Goal: Use online tool/utility: Utilize a website feature to perform a specific function

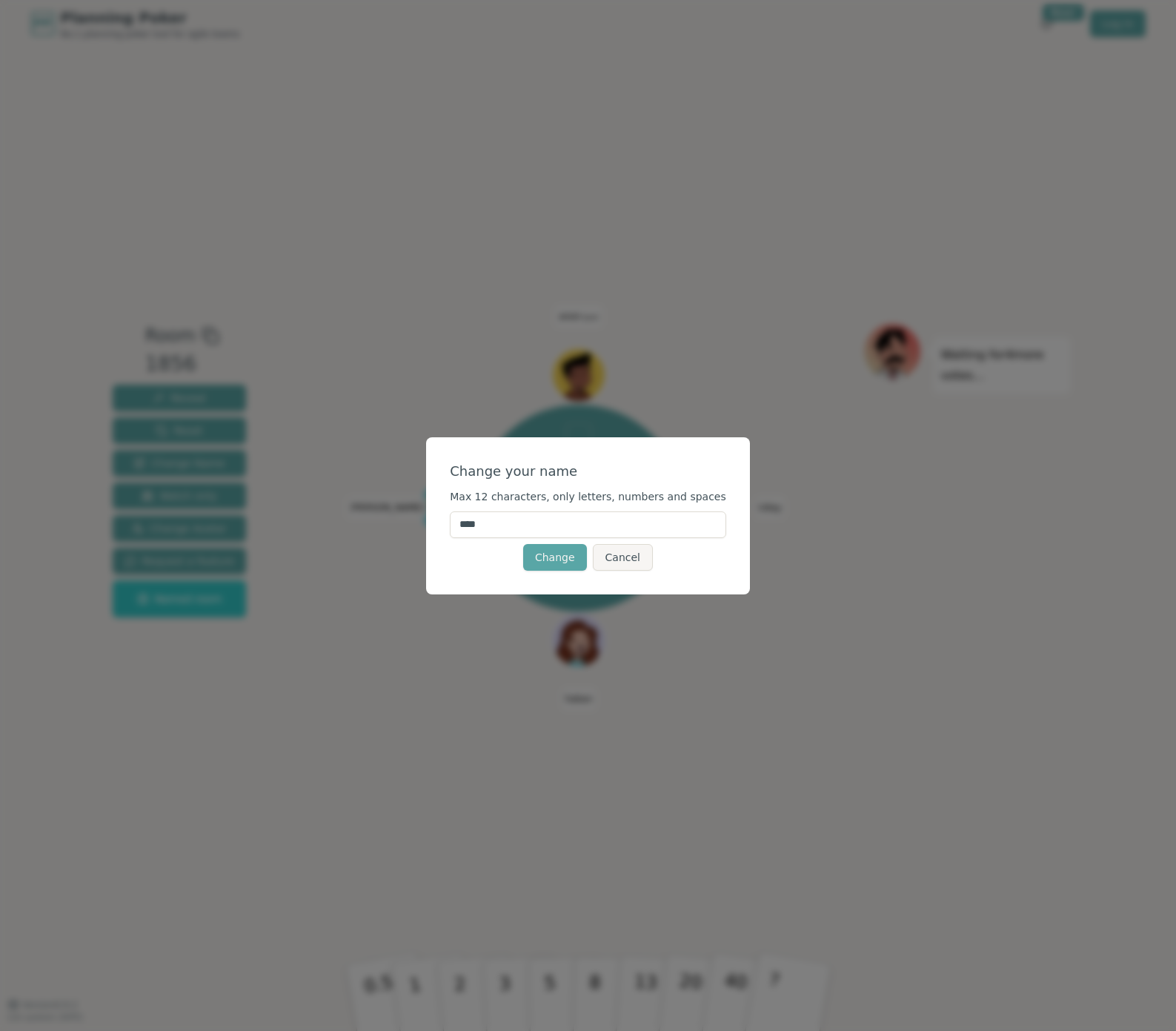
click at [525, 526] on input "****" at bounding box center [587, 524] width 276 height 27
type input "***"
click button "Change" at bounding box center [555, 557] width 64 height 27
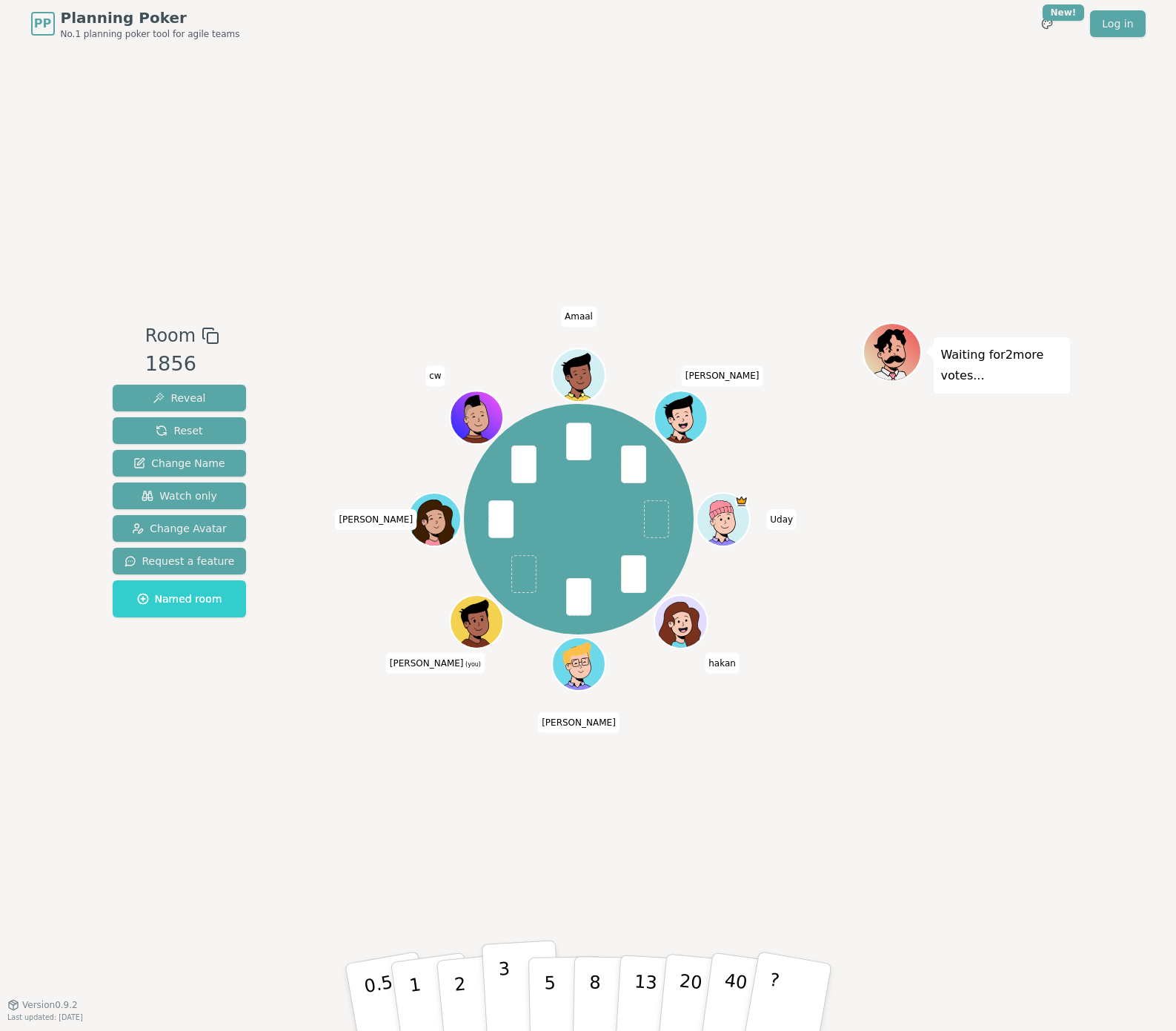
click at [512, 993] on button "3" at bounding box center [522, 997] width 81 height 116
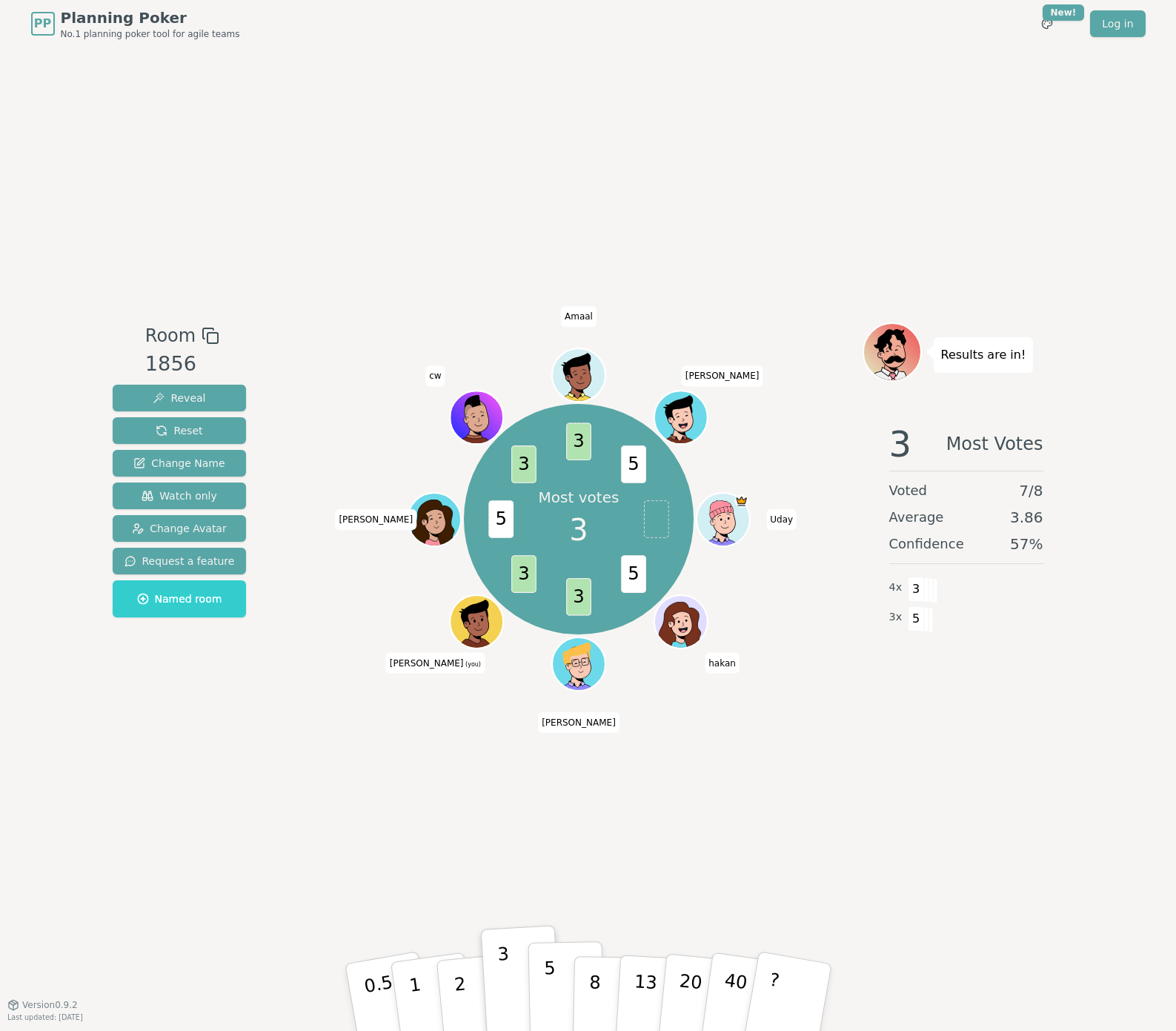
click at [554, 1002] on button "5" at bounding box center [565, 997] width 76 height 113
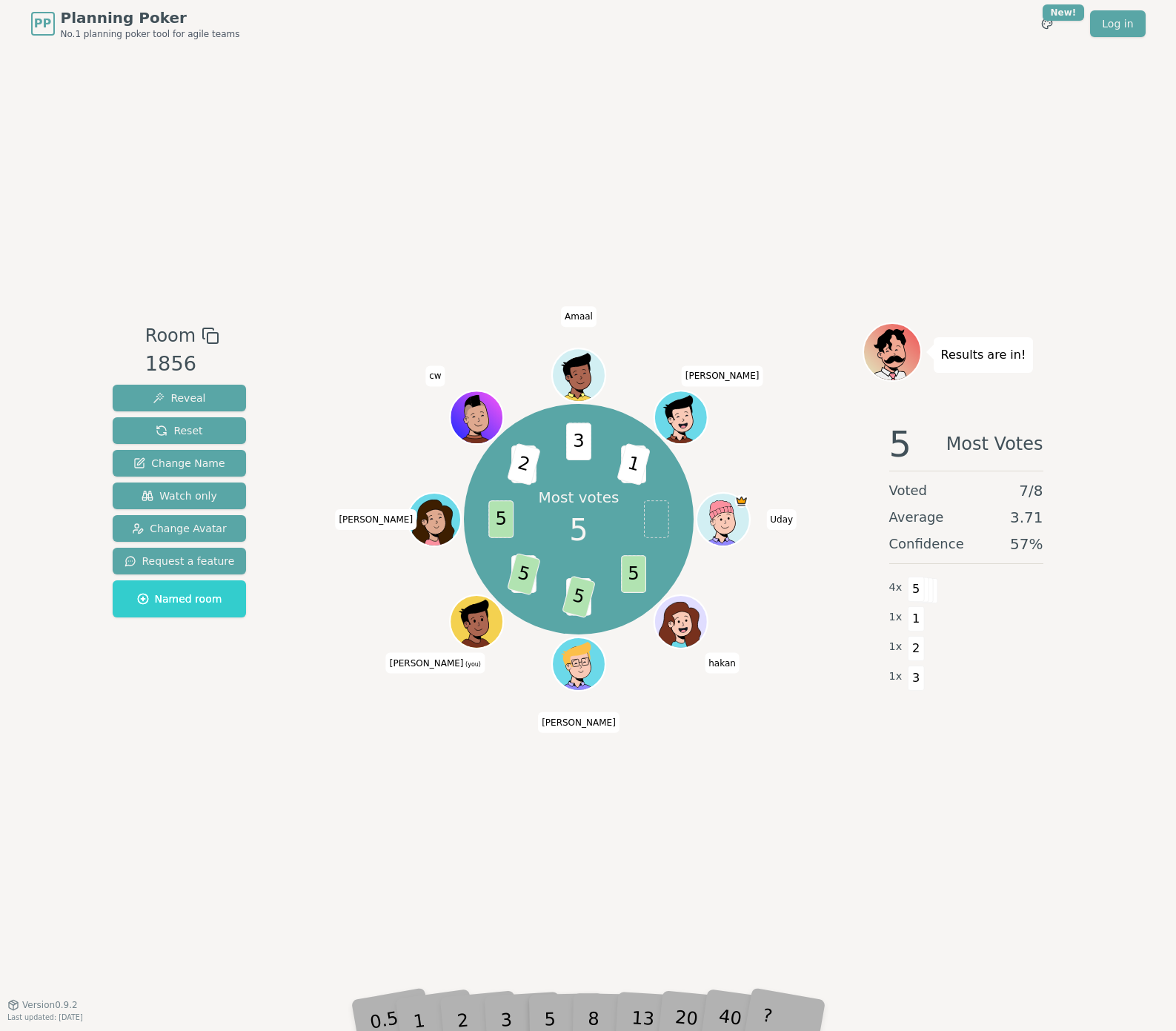
click at [493, 1018] on div "2" at bounding box center [476, 997] width 49 height 56
drag, startPoint x: 515, startPoint y: 1015, endPoint x: 517, endPoint y: 988, distance: 27.1
click at [515, 1015] on div "3" at bounding box center [522, 997] width 48 height 54
drag, startPoint x: 543, startPoint y: 572, endPoint x: 509, endPoint y: 605, distance: 47.4
click at [509, 605] on div "Most votes 5 5 3 5 3 5 5 3 2 3 5 1 [PERSON_NAME] hakan [PERSON_NAME] (you) [PER…" at bounding box center [579, 519] width 231 height 231
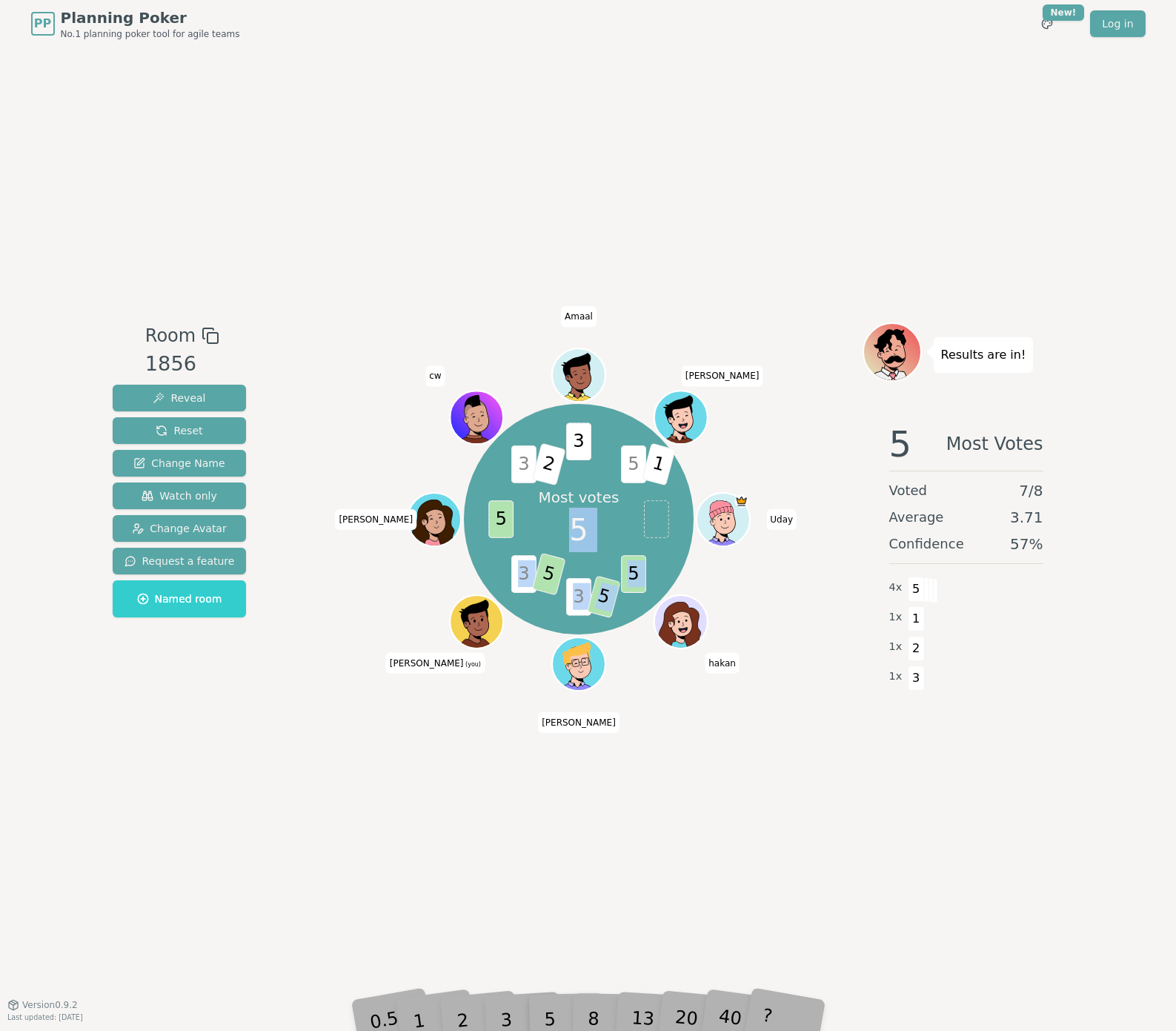
click at [521, 570] on span "3" at bounding box center [523, 574] width 25 height 38
click at [550, 570] on span "5" at bounding box center [549, 573] width 34 height 43
click at [552, 454] on span "2" at bounding box center [549, 464] width 34 height 43
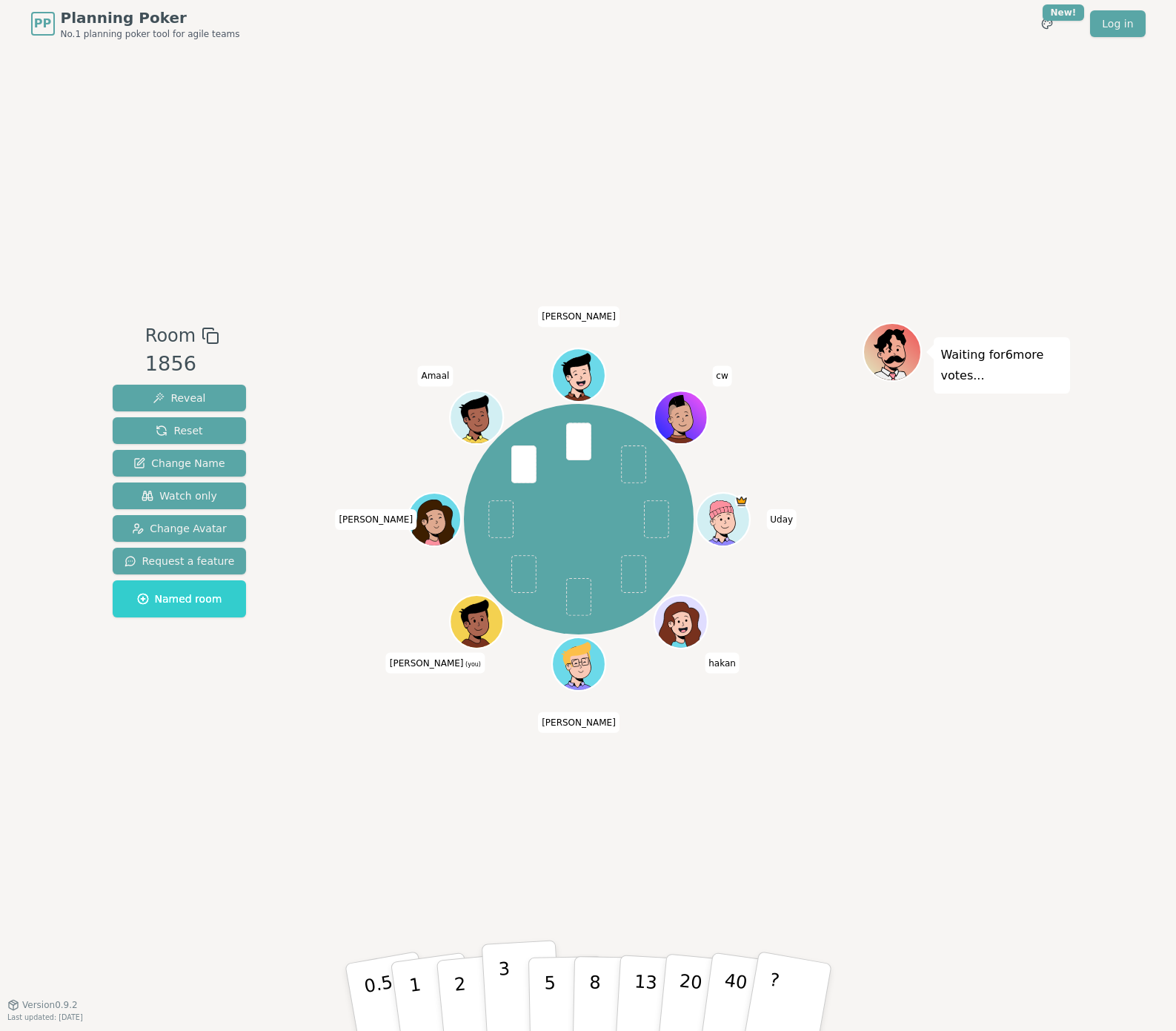
click at [505, 1008] on p "3" at bounding box center [505, 999] width 16 height 81
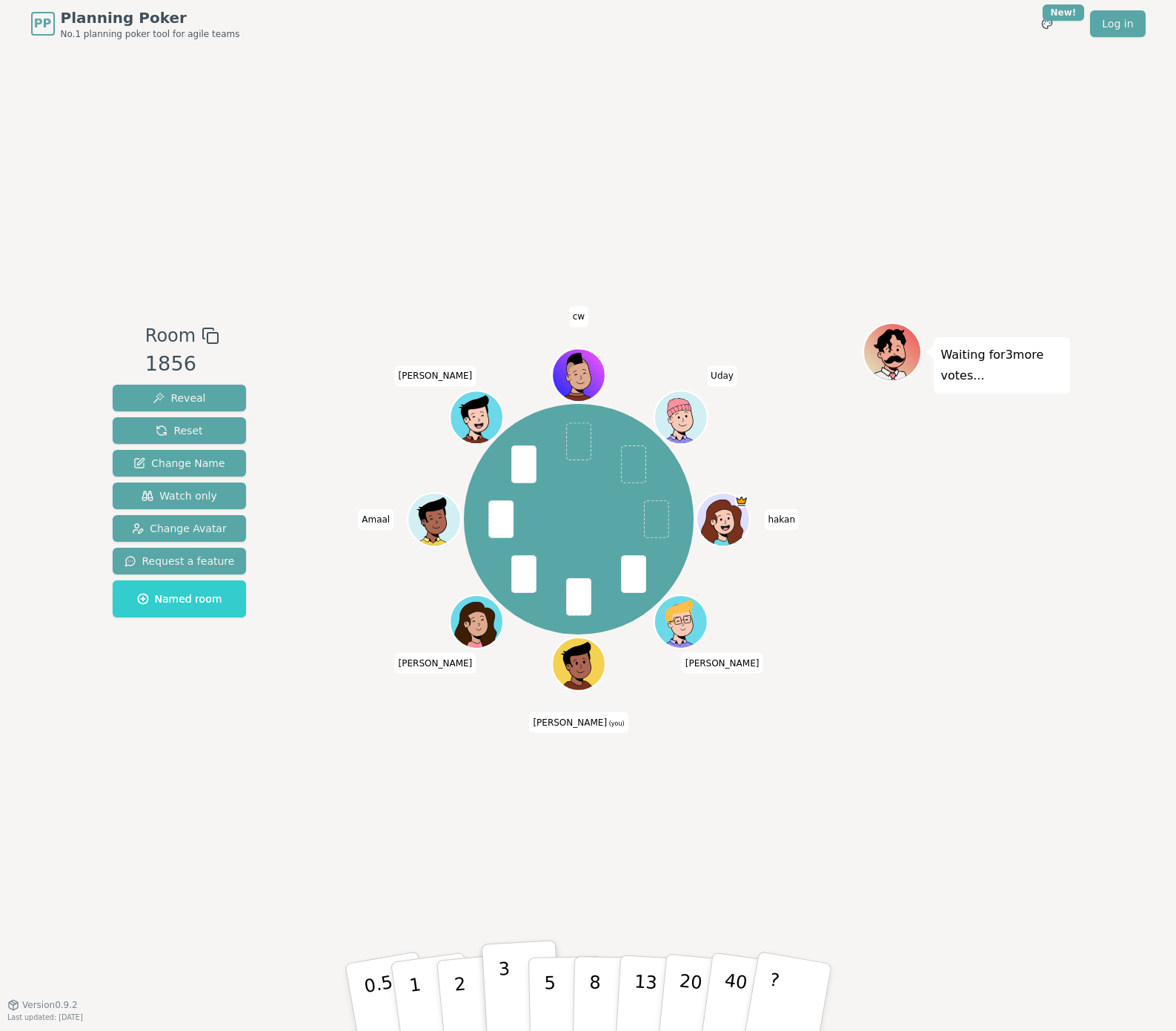
click at [502, 983] on p "3" at bounding box center [505, 999] width 16 height 81
click at [513, 971] on button "3" at bounding box center [522, 997] width 81 height 116
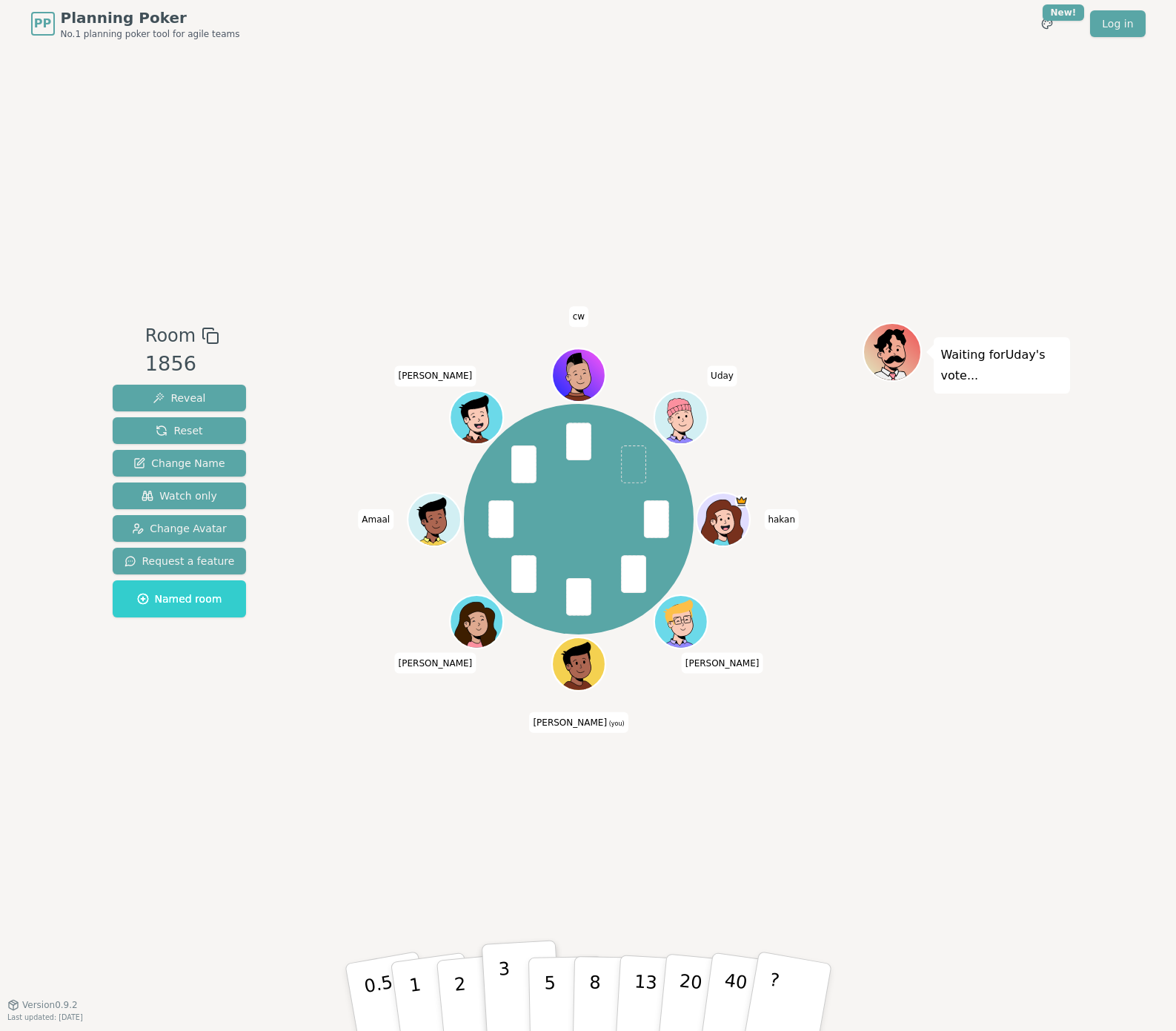
click at [513, 971] on button "3" at bounding box center [522, 997] width 81 height 116
click at [513, 971] on div "0.5 1 2 3 5 8 13 20 40 ?" at bounding box center [588, 997] width 445 height 52
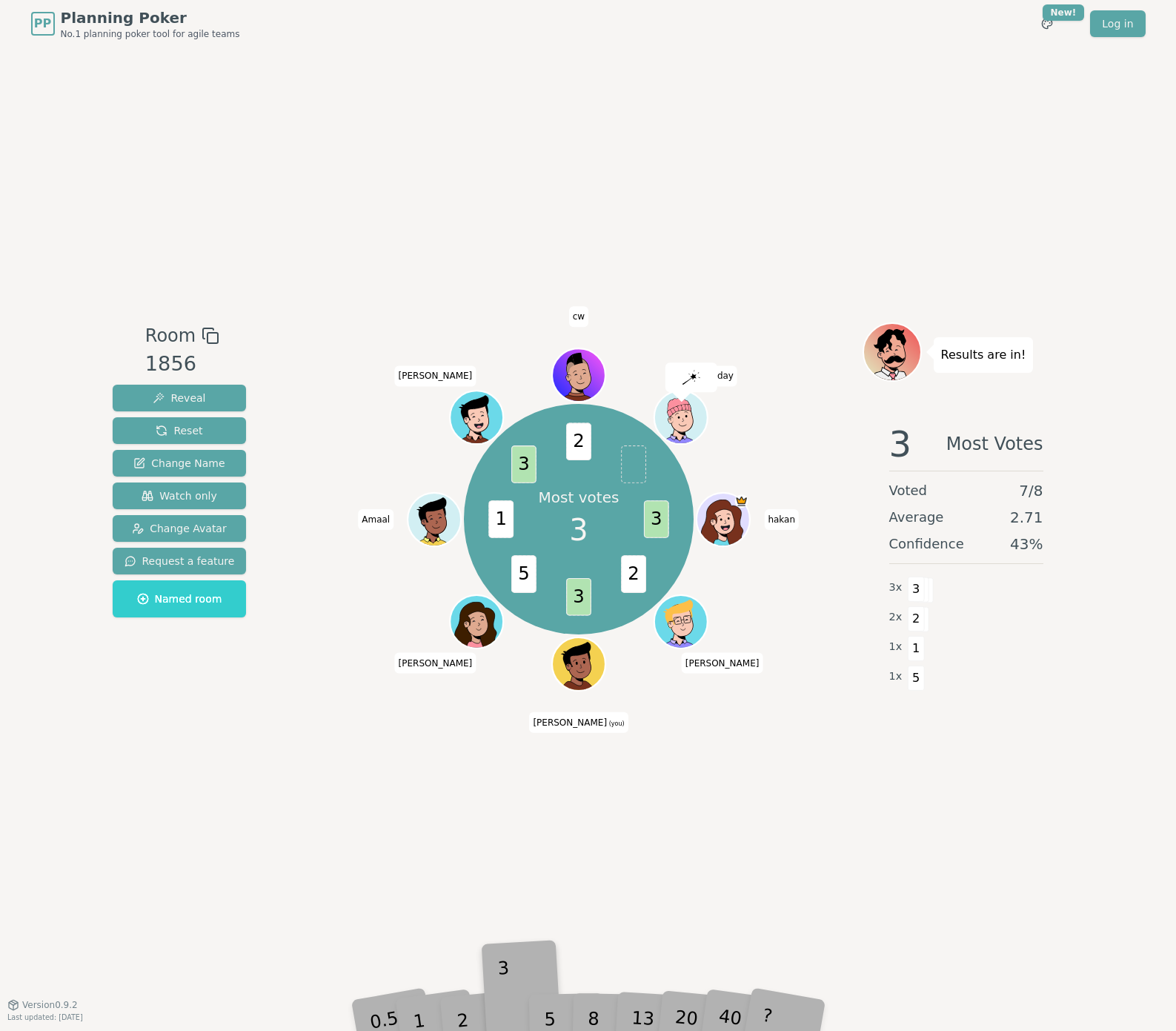
click at [513, 971] on div "0.5 1 2 3 5 8 13 20 40 ?" at bounding box center [588, 997] width 445 height 52
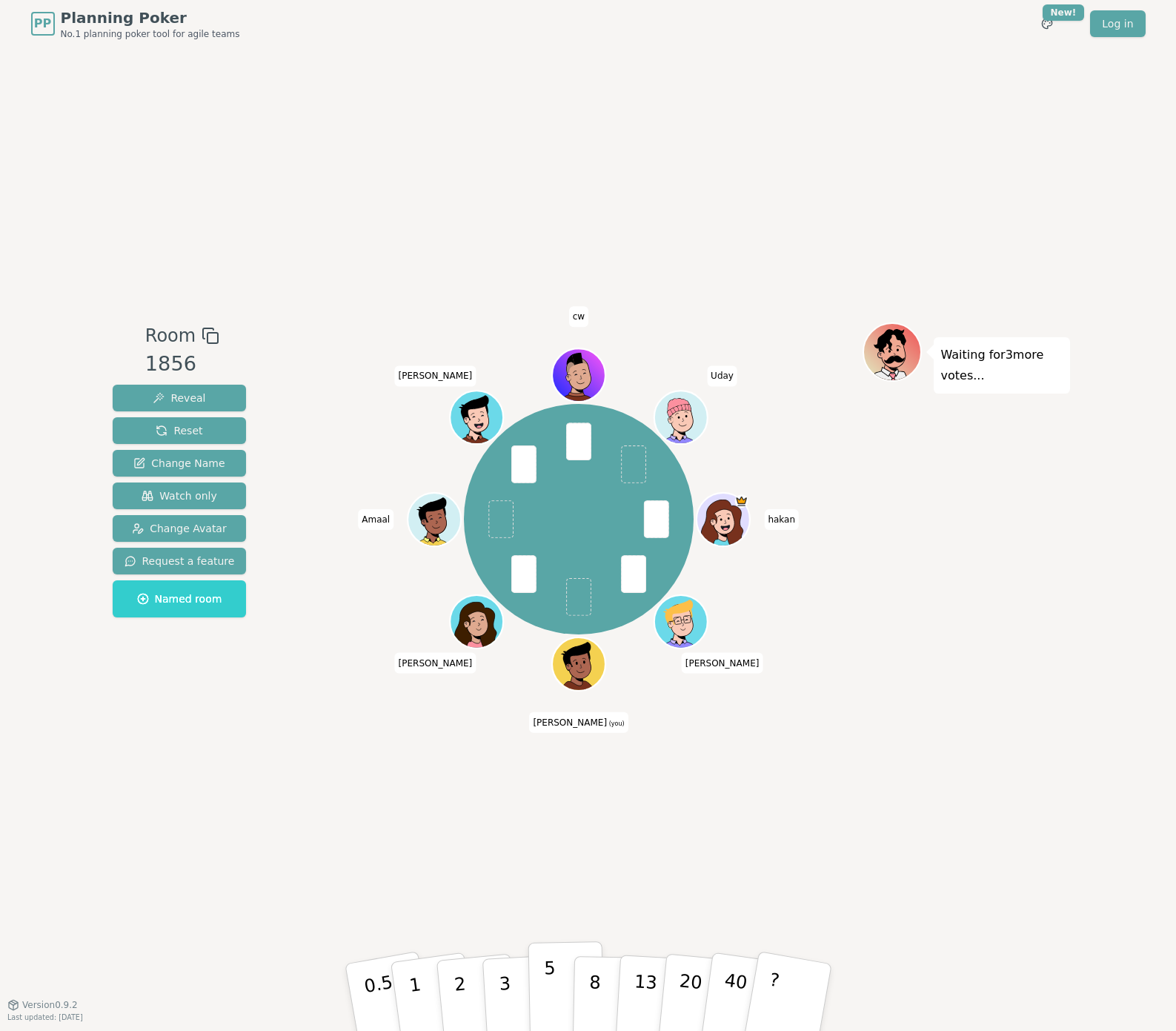
click at [552, 965] on p "5" at bounding box center [550, 997] width 13 height 80
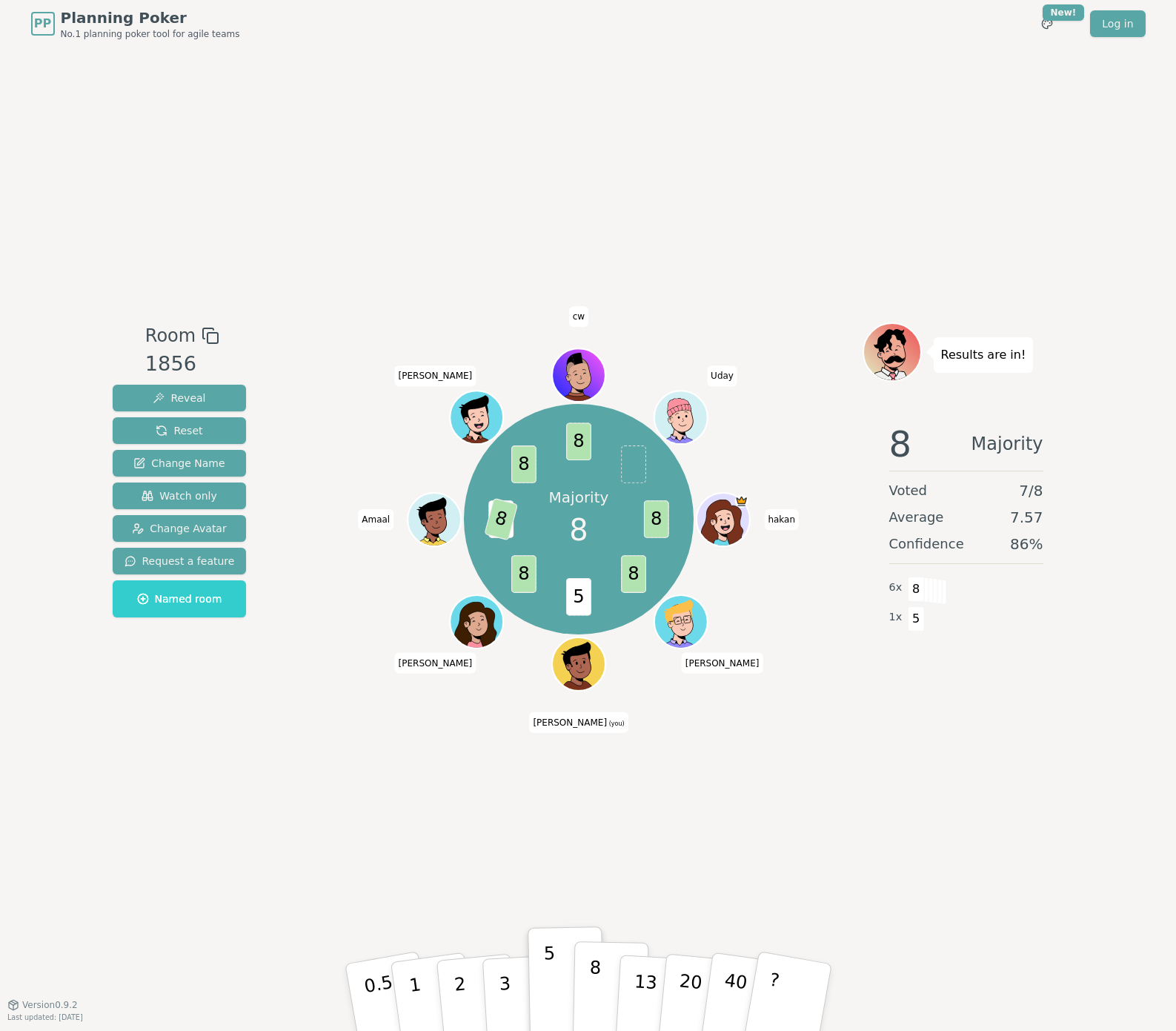
click at [580, 992] on button "8" at bounding box center [610, 997] width 76 height 113
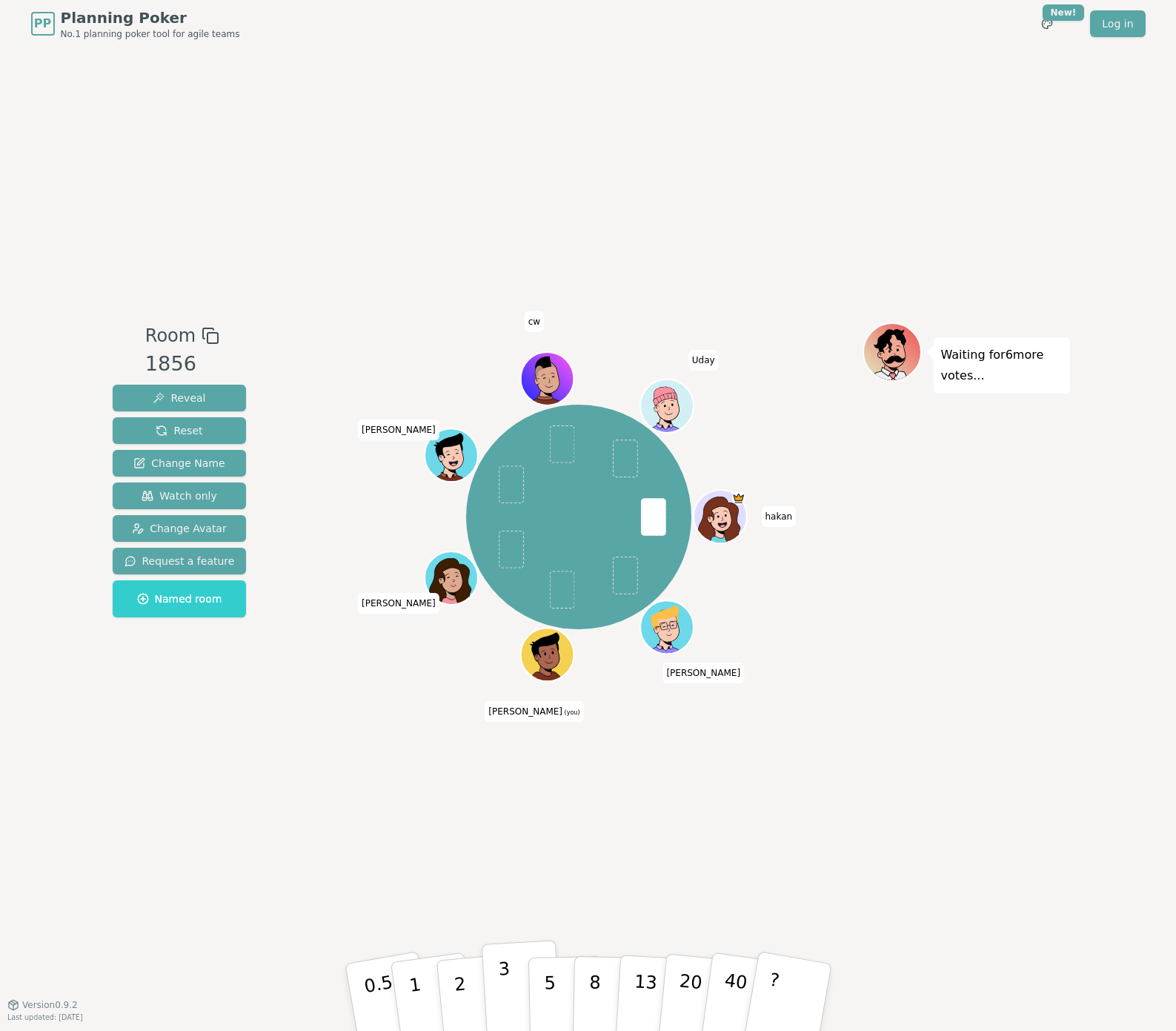
click at [513, 984] on button "3" at bounding box center [522, 997] width 81 height 116
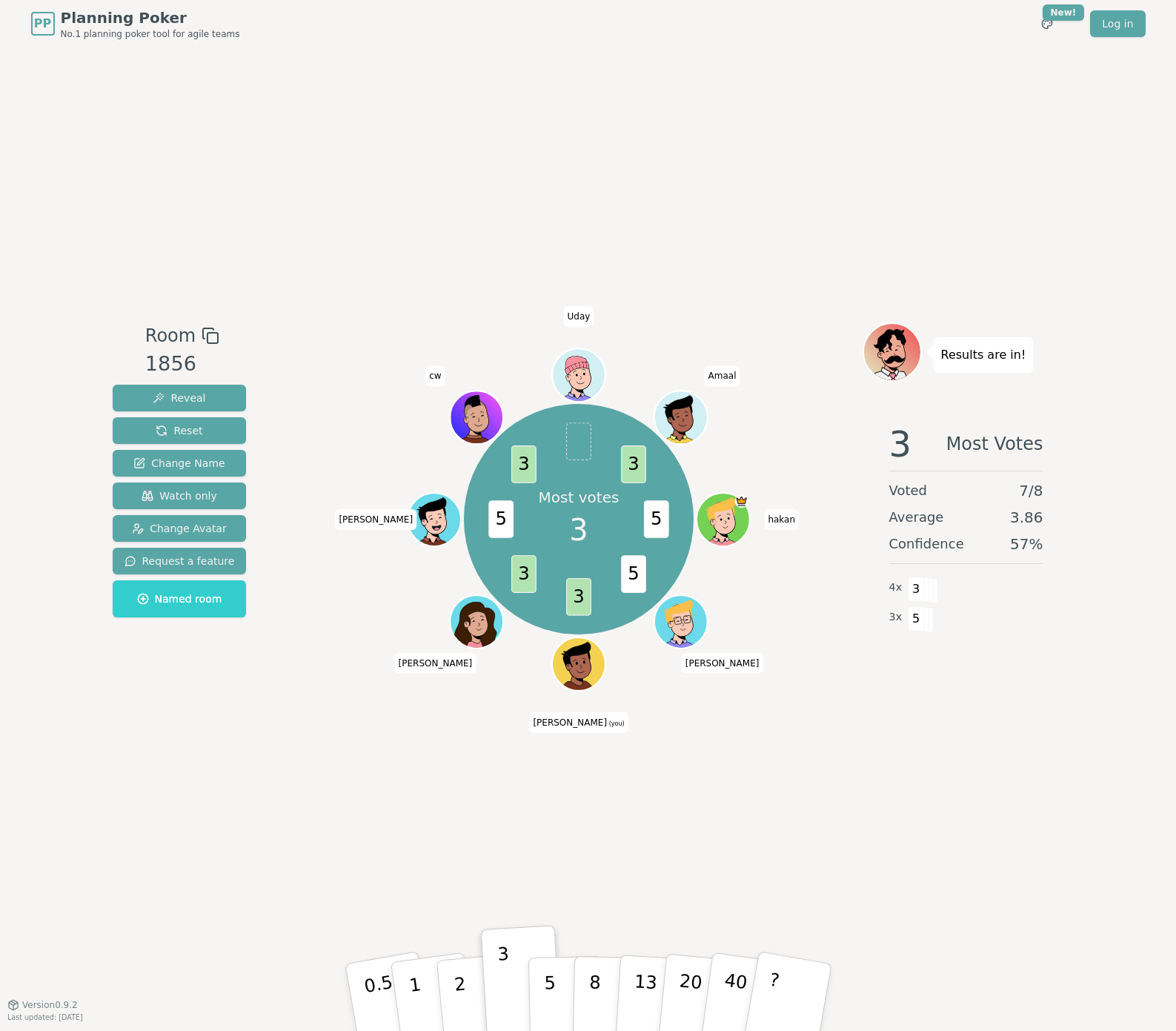
click at [577, 679] on div at bounding box center [580, 680] width 52 height 47
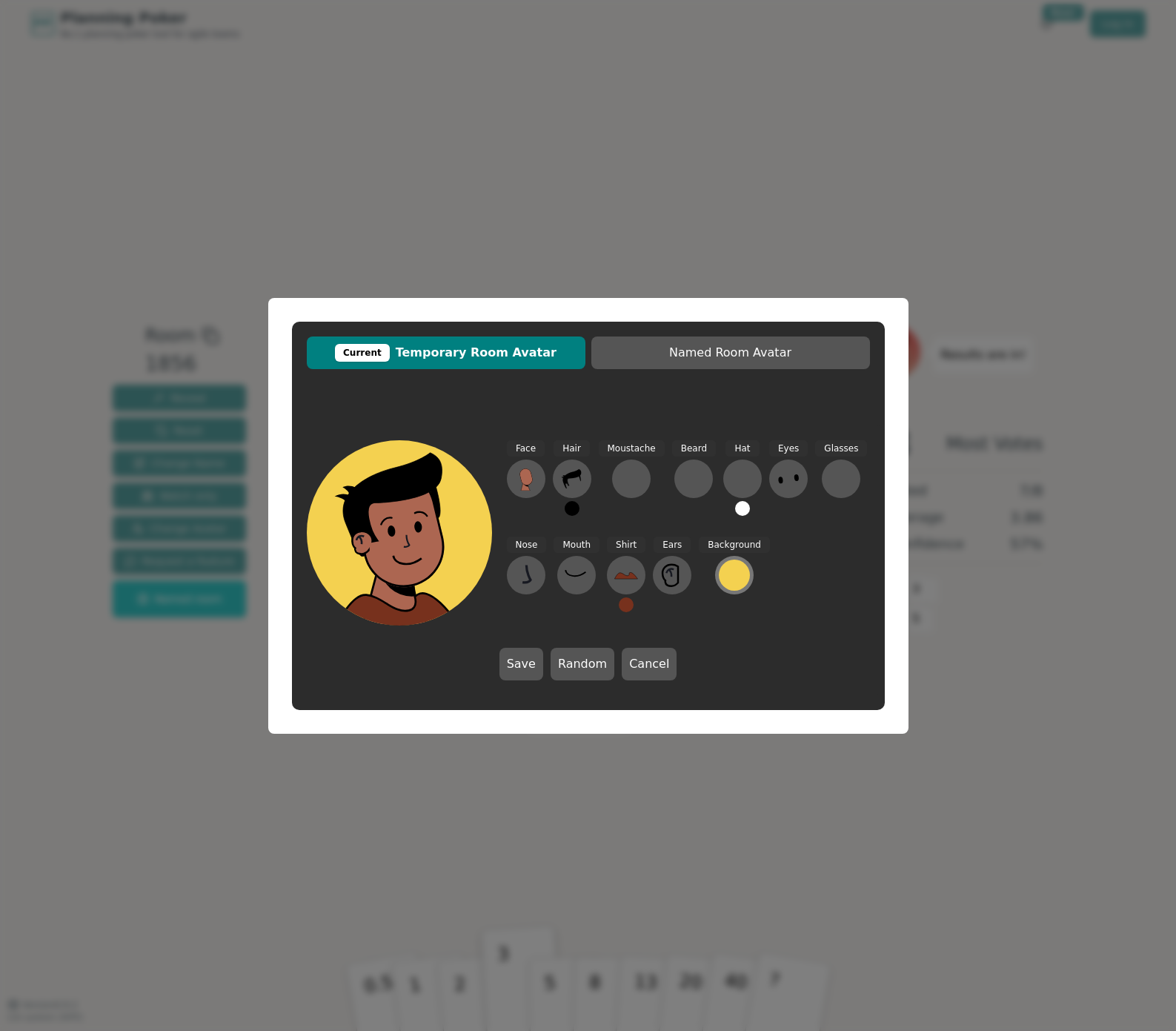
click at [723, 580] on div at bounding box center [734, 575] width 31 height 31
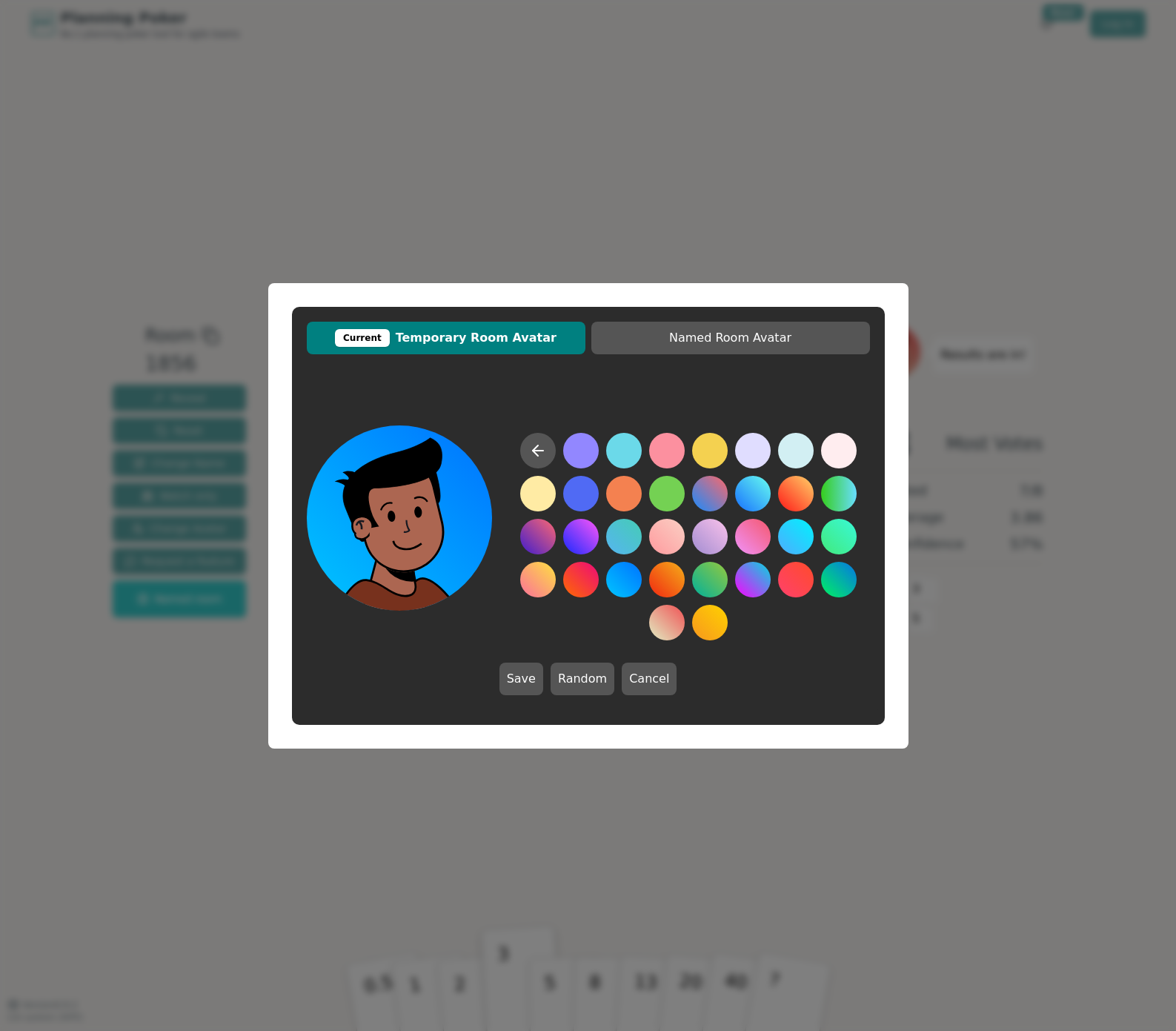
click at [628, 578] on button at bounding box center [624, 579] width 36 height 36
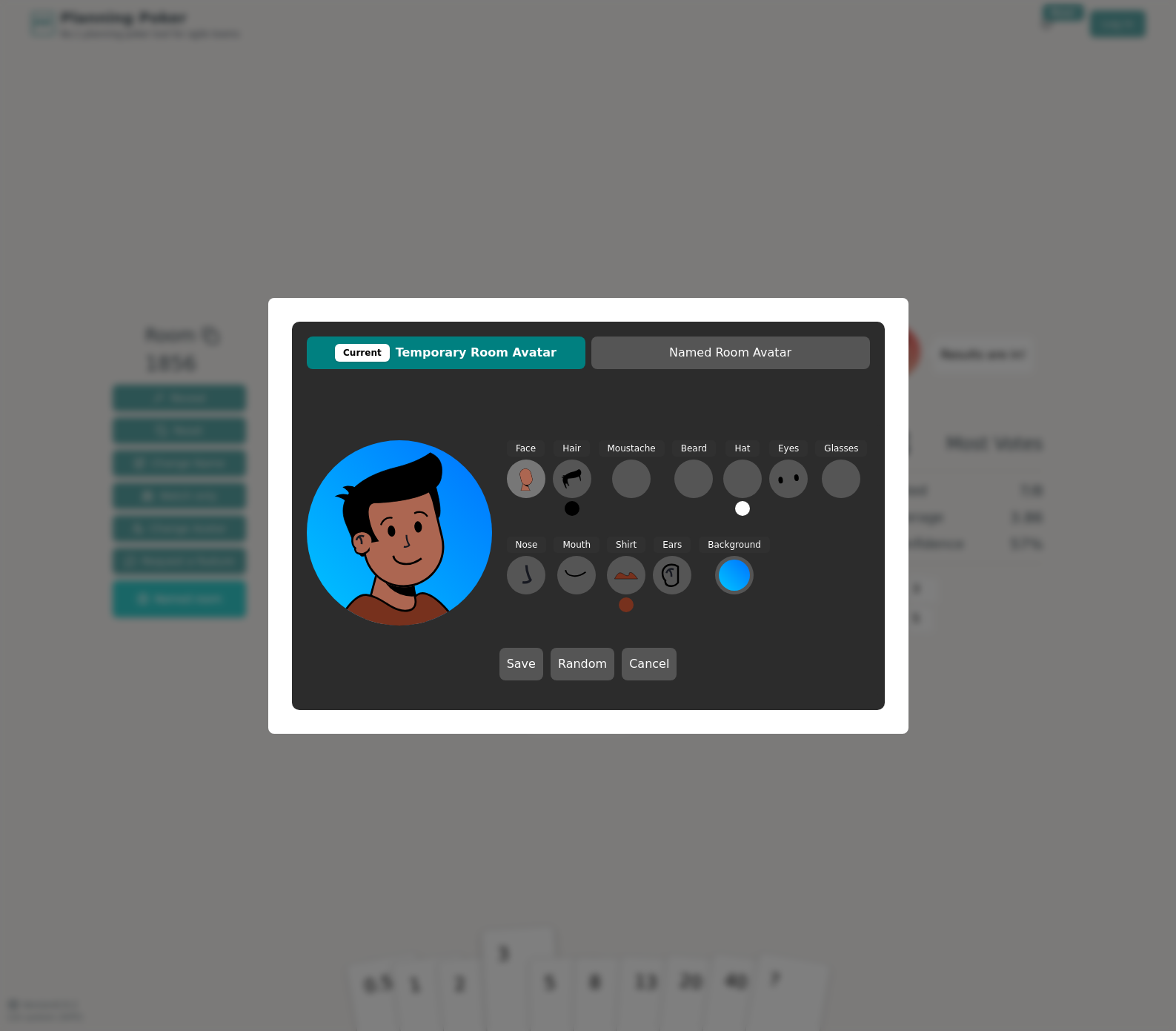
click at [519, 485] on icon at bounding box center [526, 478] width 23 height 23
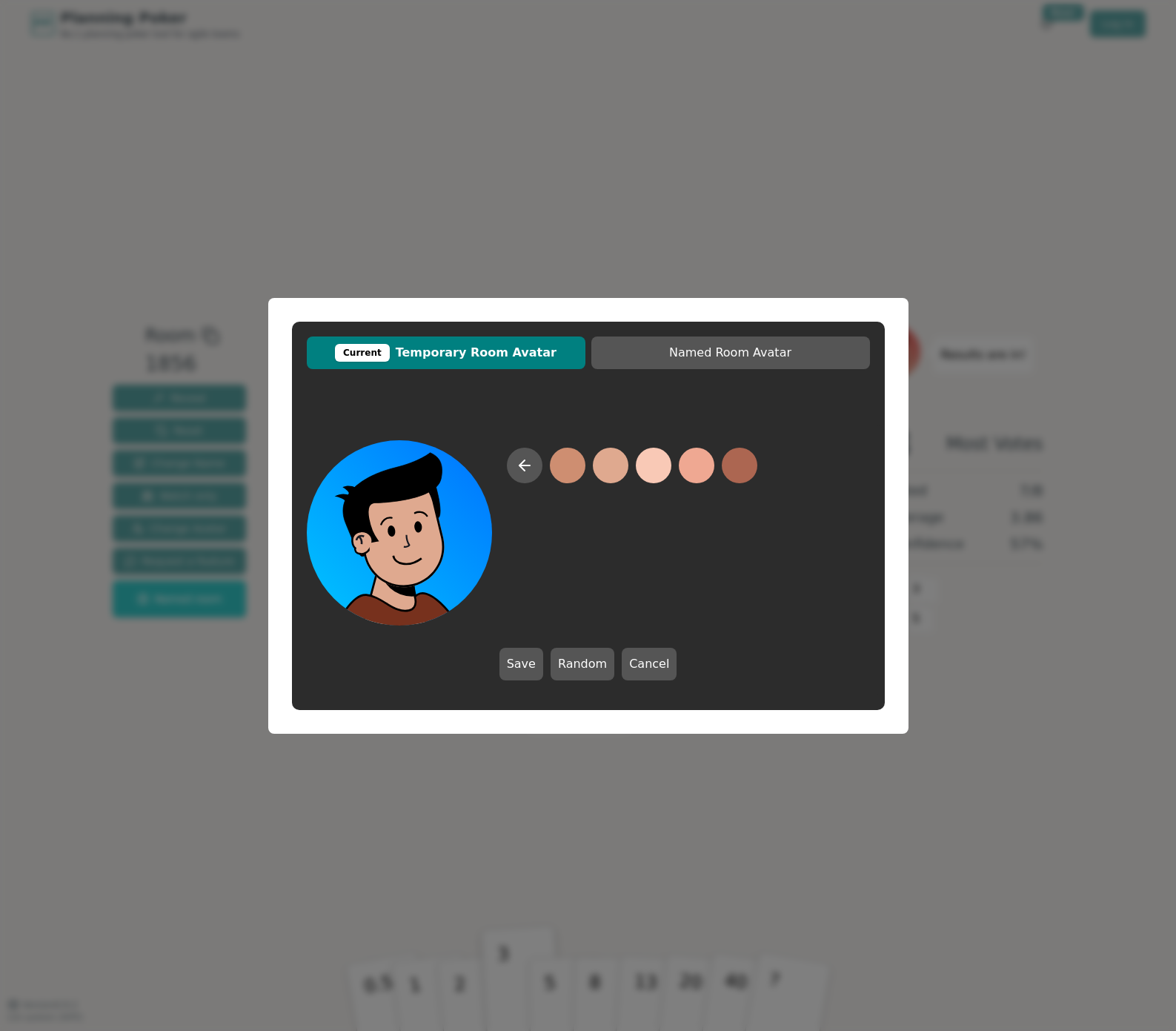
click at [608, 471] on button at bounding box center [611, 466] width 36 height 36
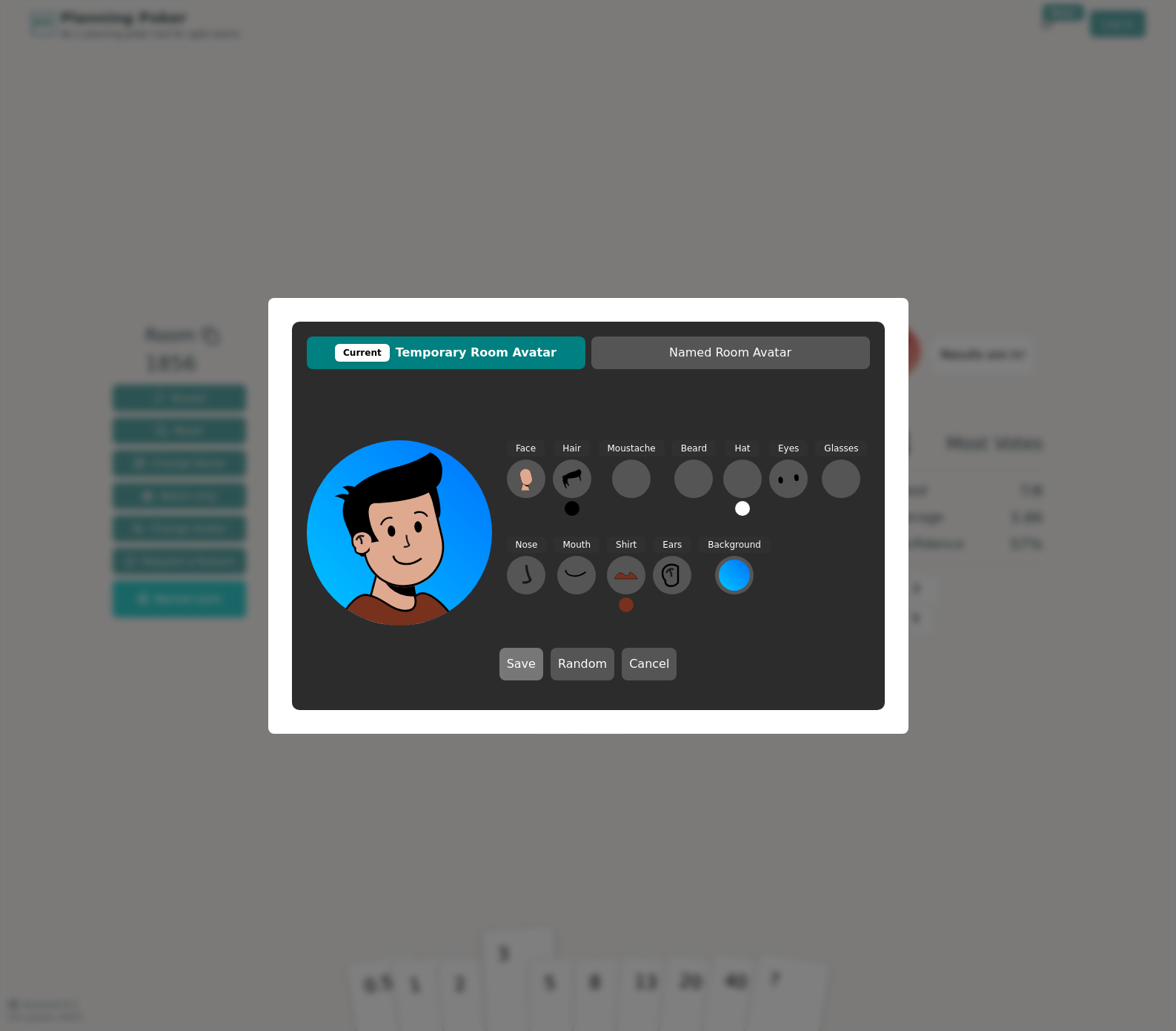
click at [522, 672] on button "Save" at bounding box center [522, 664] width 44 height 32
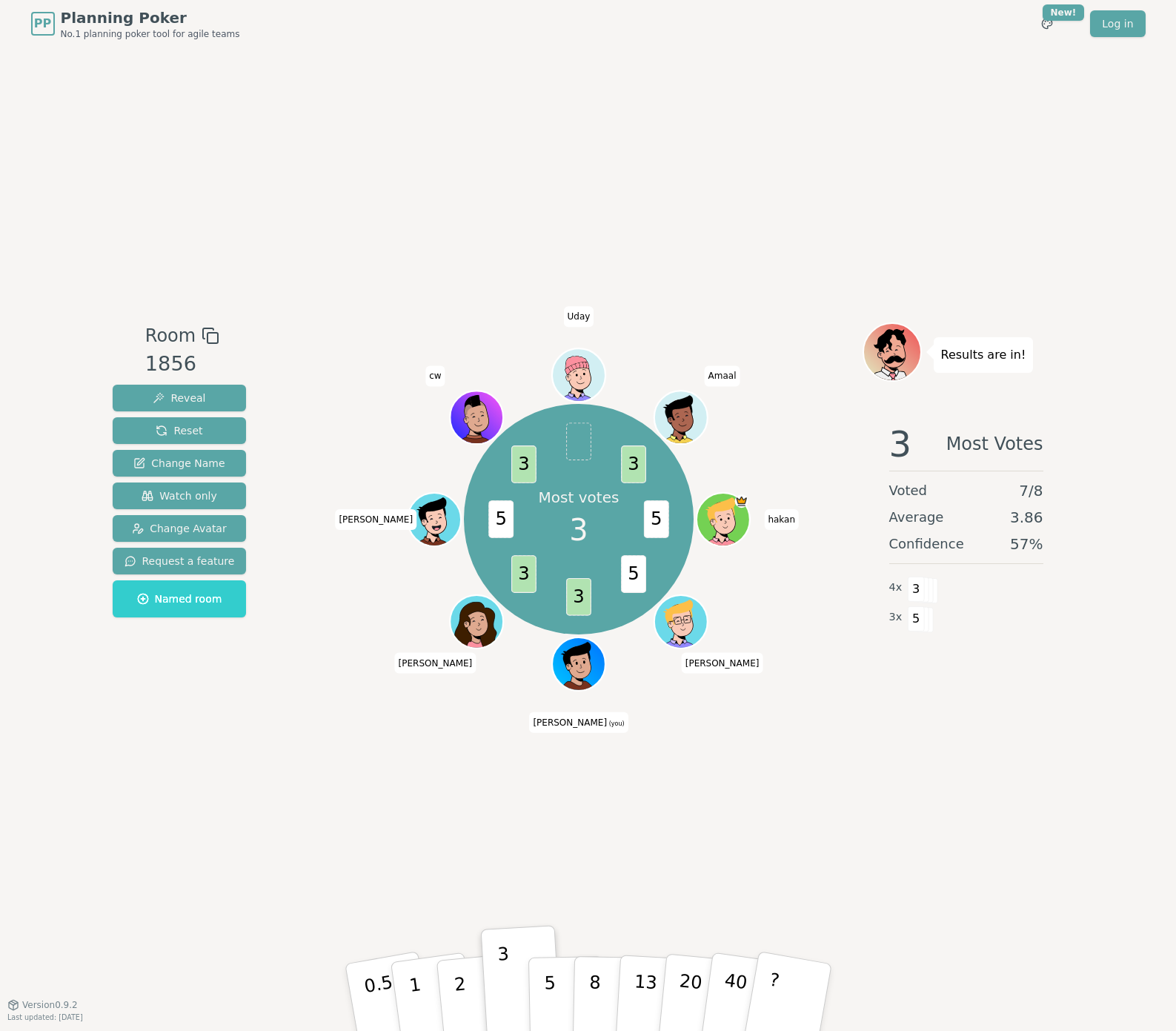
click at [572, 668] on icon at bounding box center [582, 671] width 26 height 9
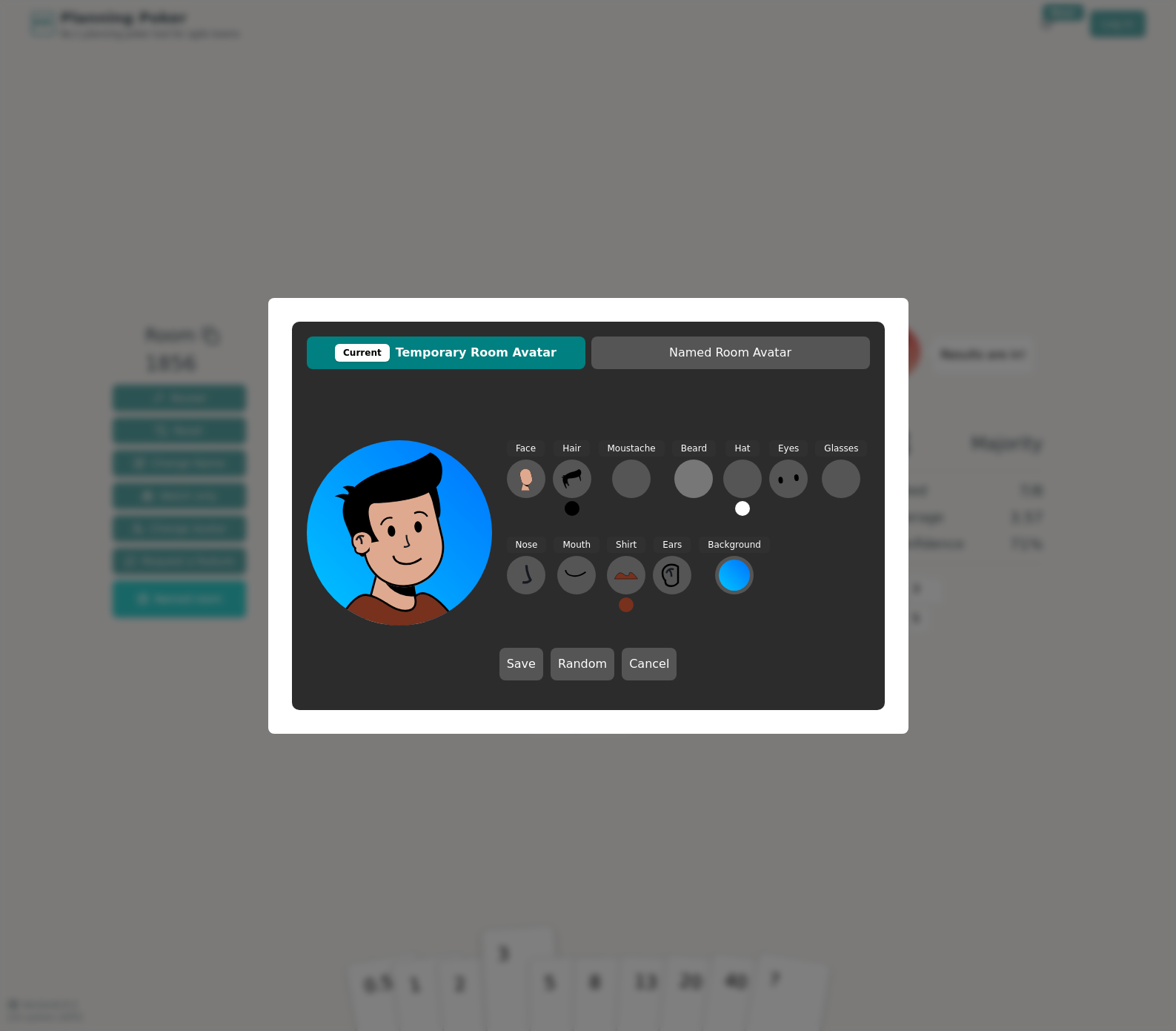
click at [684, 476] on div at bounding box center [693, 478] width 23 height 23
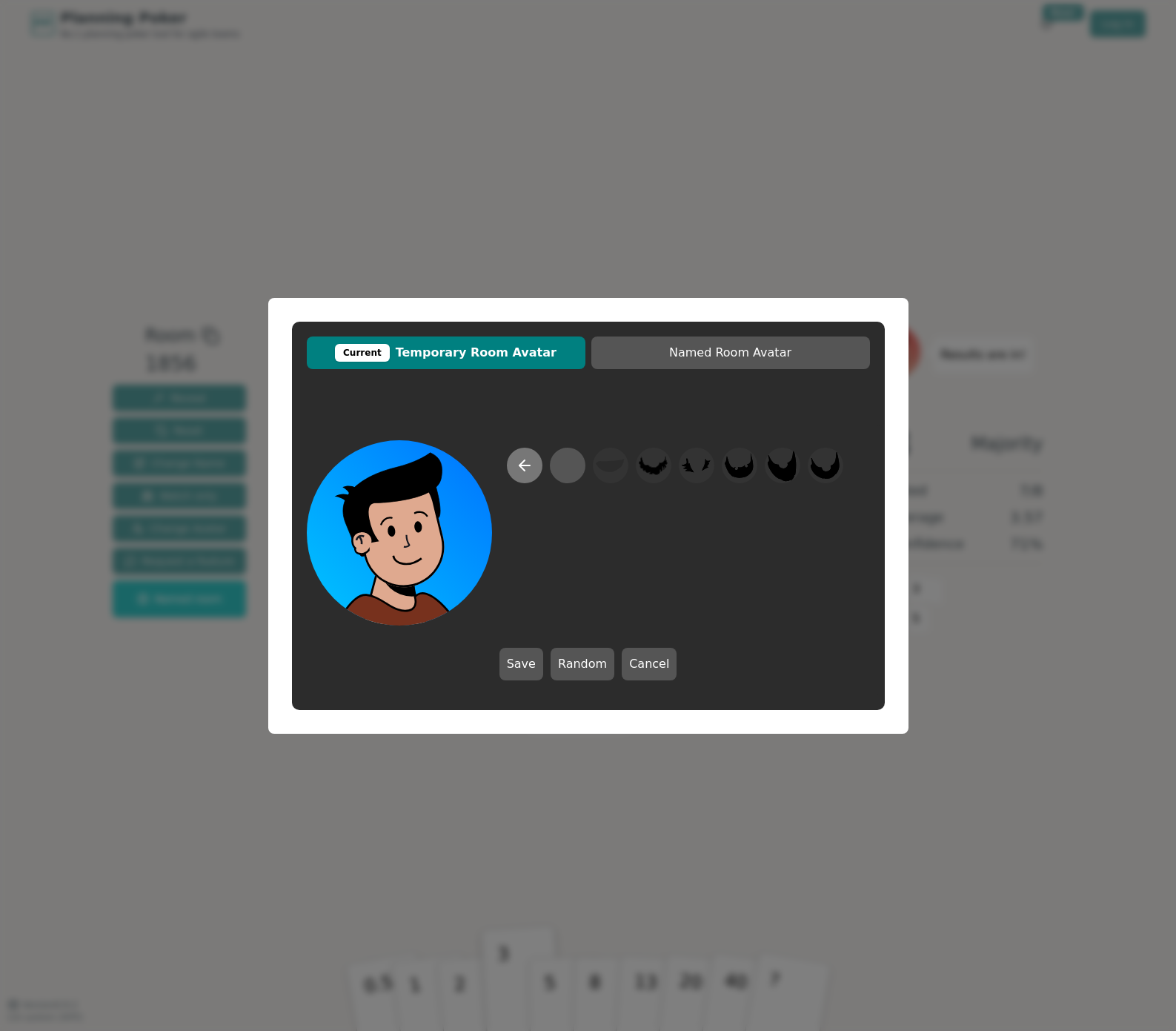
click at [518, 467] on icon at bounding box center [525, 466] width 18 height 18
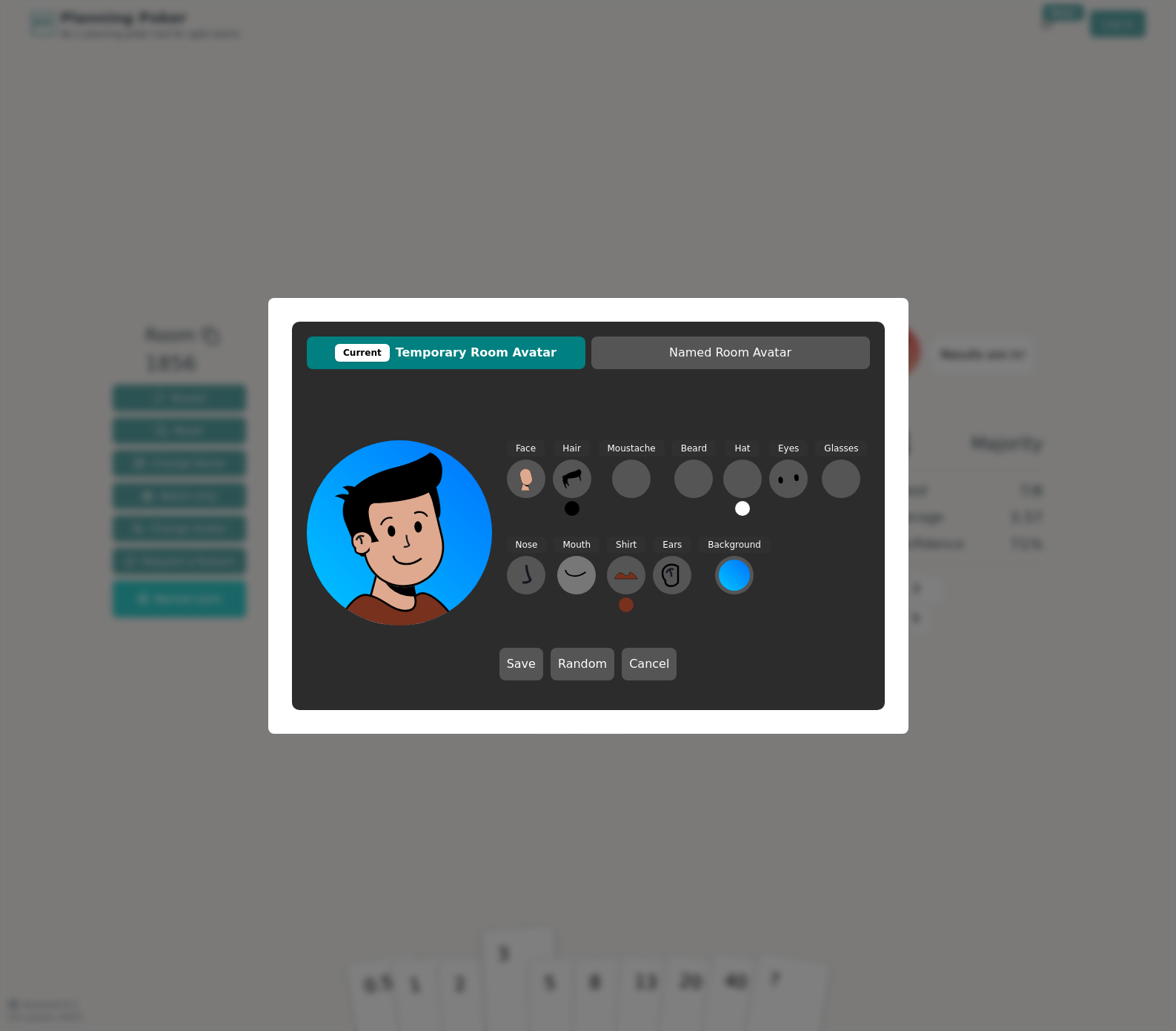
click at [576, 573] on icon at bounding box center [576, 574] width 23 height 23
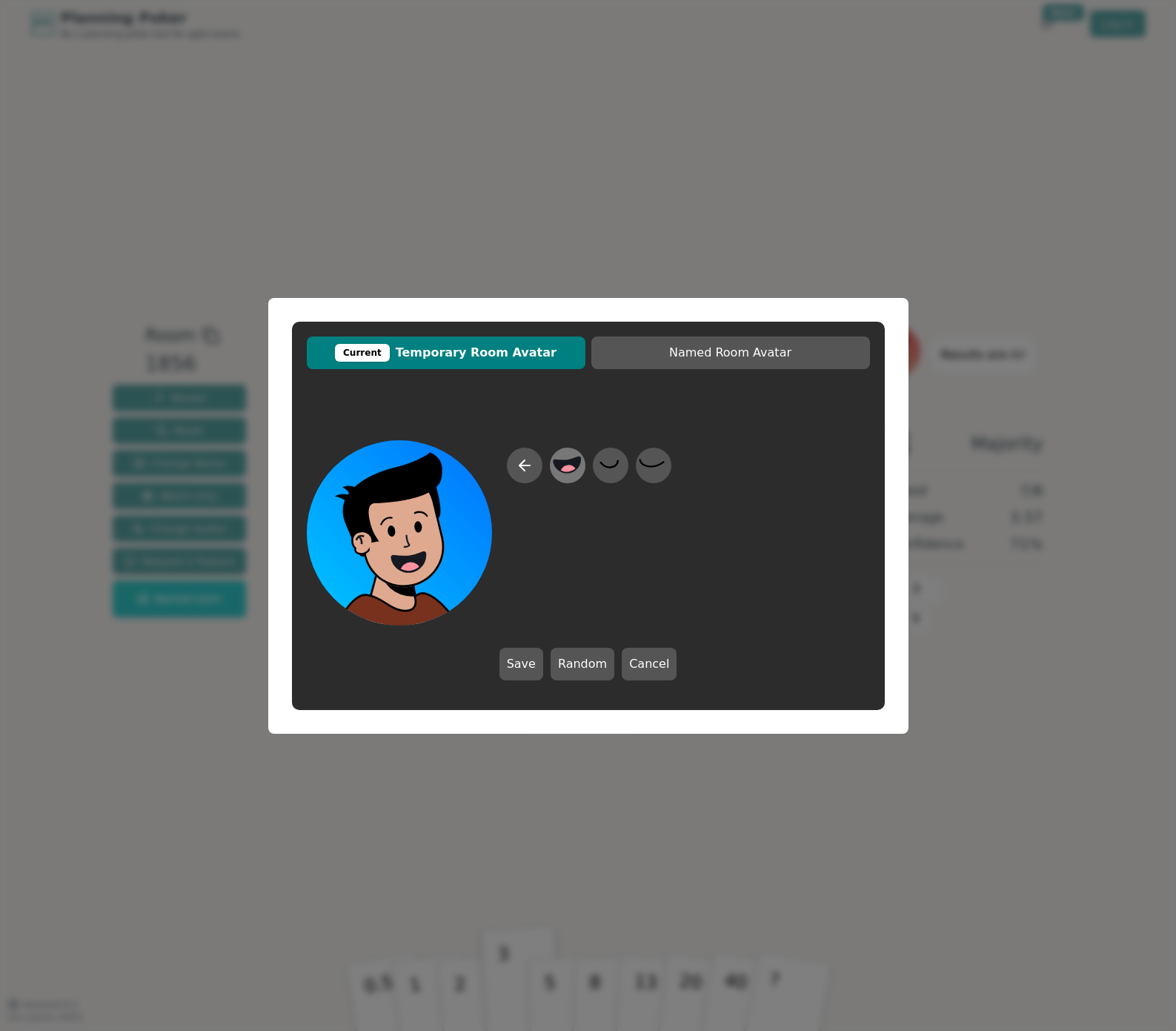
click at [573, 476] on icon at bounding box center [567, 464] width 29 height 33
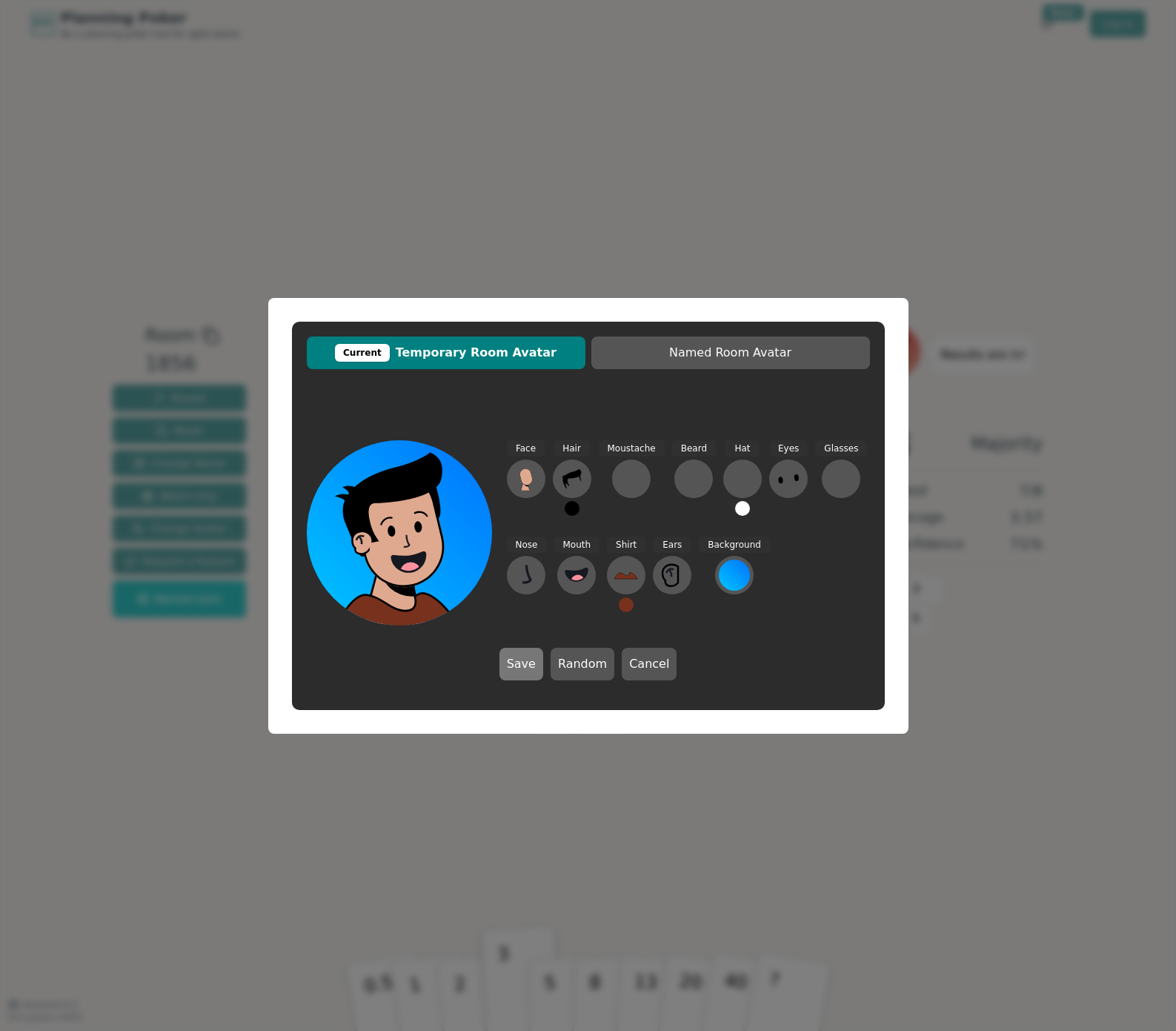
click at [523, 668] on button "Save" at bounding box center [522, 664] width 44 height 32
